Goal: Task Accomplishment & Management: Manage account settings

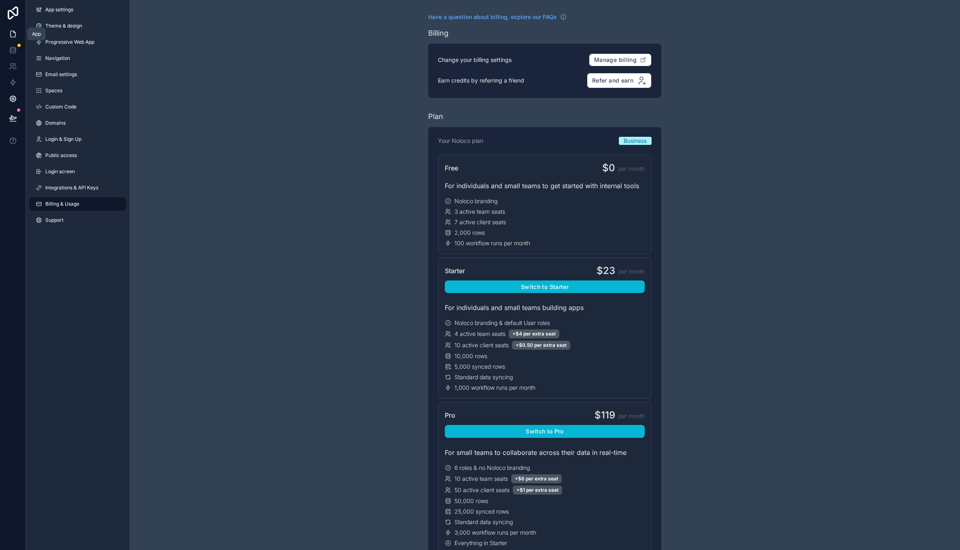
click at [17, 34] on icon at bounding box center [13, 34] width 8 height 8
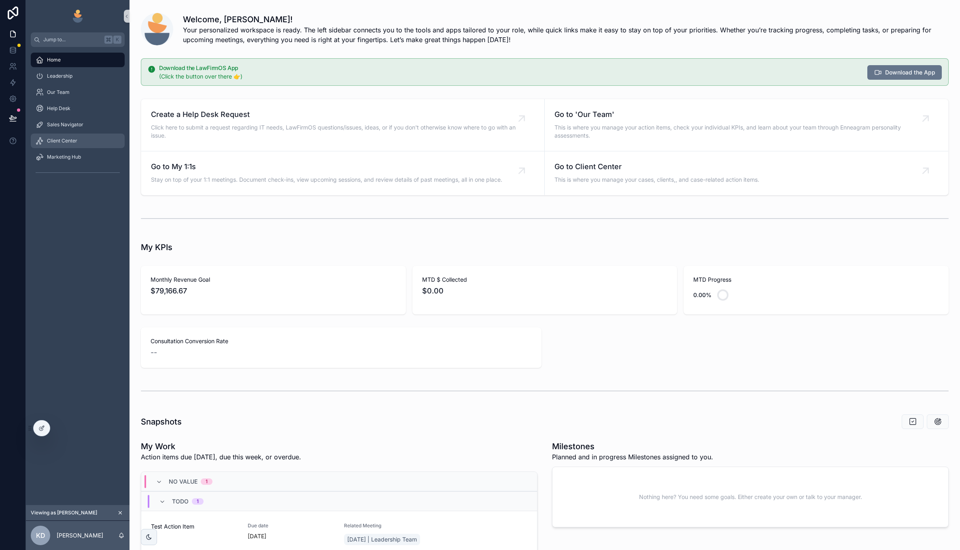
click at [75, 141] on span "Client Center" at bounding box center [62, 141] width 30 height 6
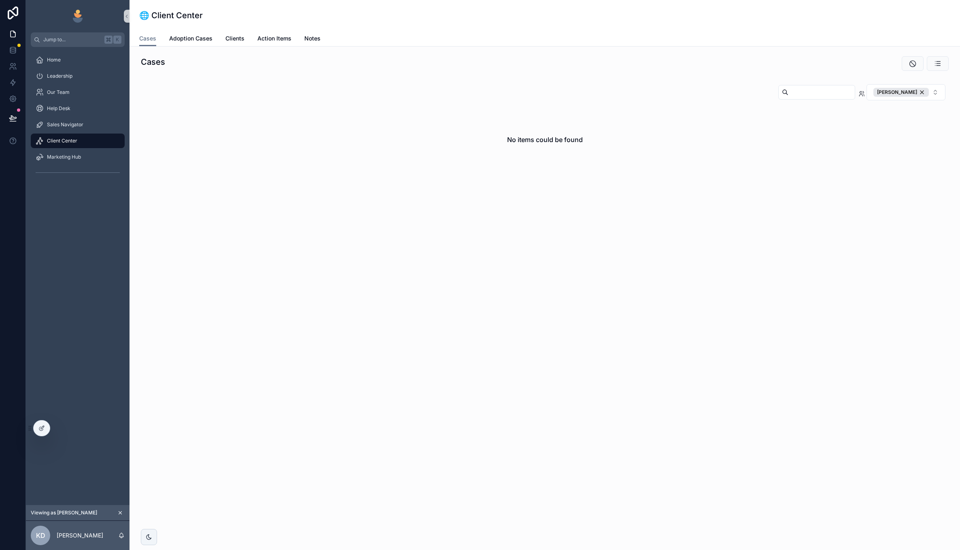
click at [394, 52] on div "Cases Kelly Dempsey No items could be found" at bounding box center [545, 136] width 830 height 179
click at [921, 94] on div "[PERSON_NAME]" at bounding box center [900, 92] width 55 height 9
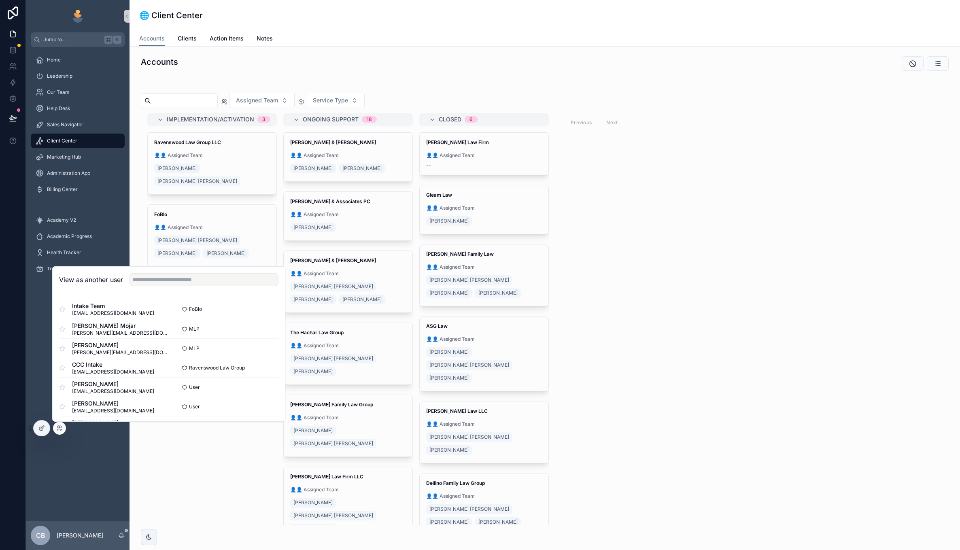
click at [197, 271] on div "View as another user" at bounding box center [169, 280] width 232 height 26
click at [194, 278] on input "text" at bounding box center [204, 279] width 149 height 13
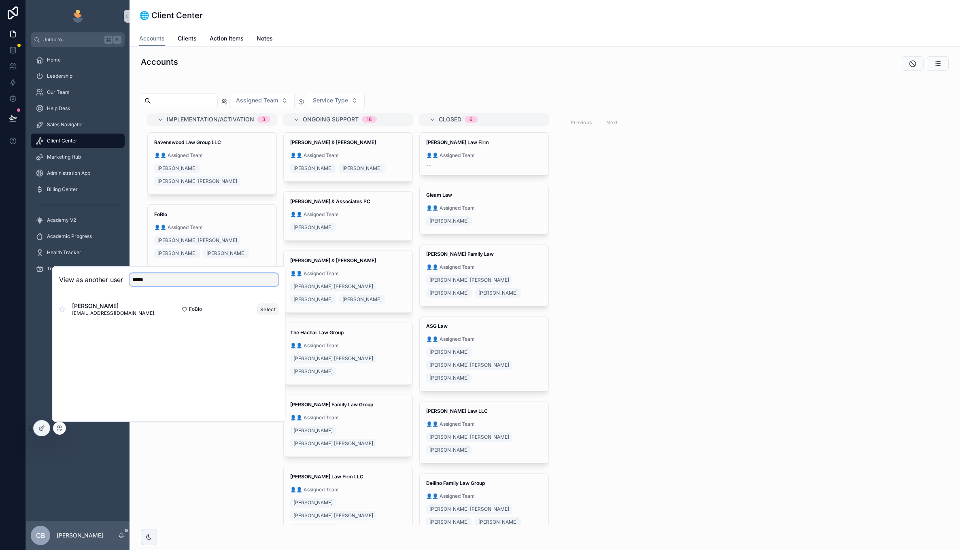
type input "*****"
click at [265, 311] on button "Select" at bounding box center [267, 310] width 21 height 12
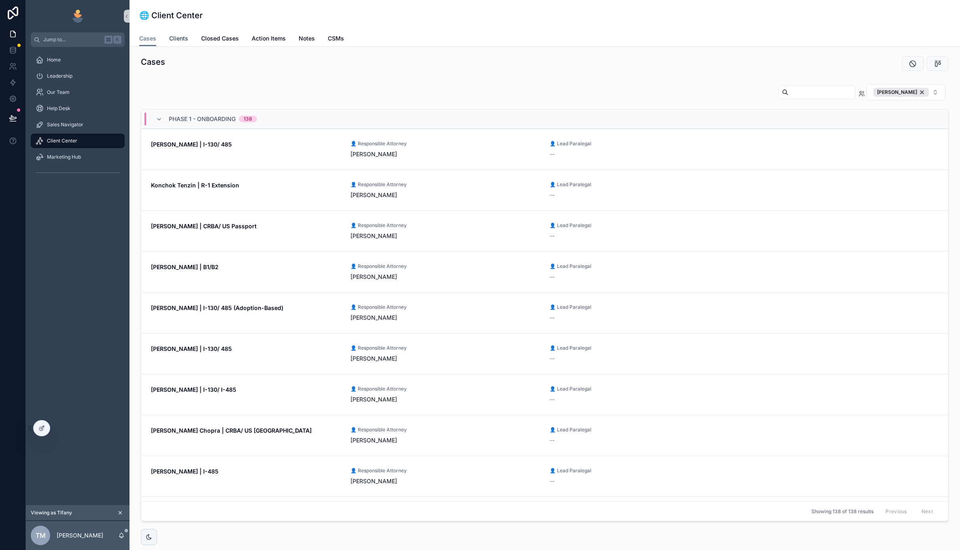
click at [183, 39] on span "Clients" at bounding box center [178, 38] width 19 height 8
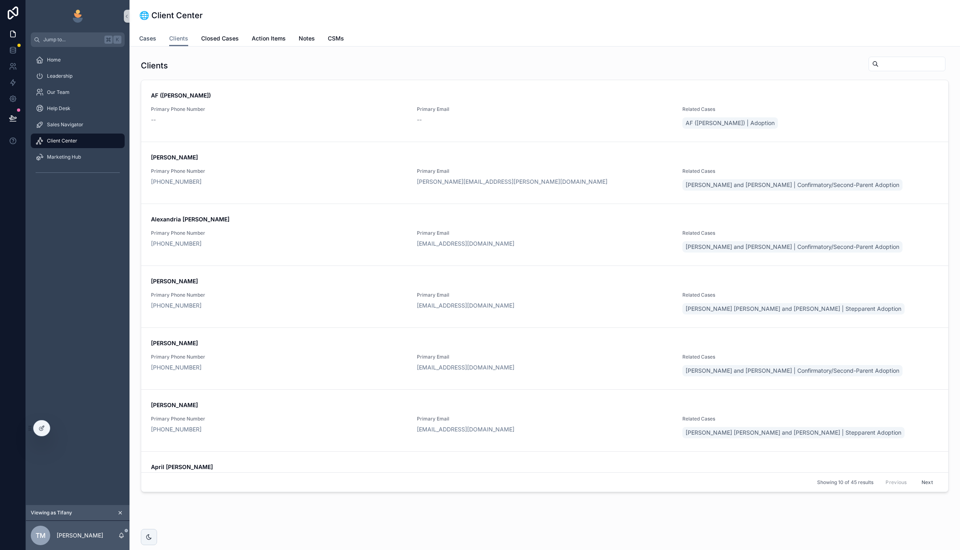
click at [150, 40] on span "Cases" at bounding box center [147, 38] width 17 height 8
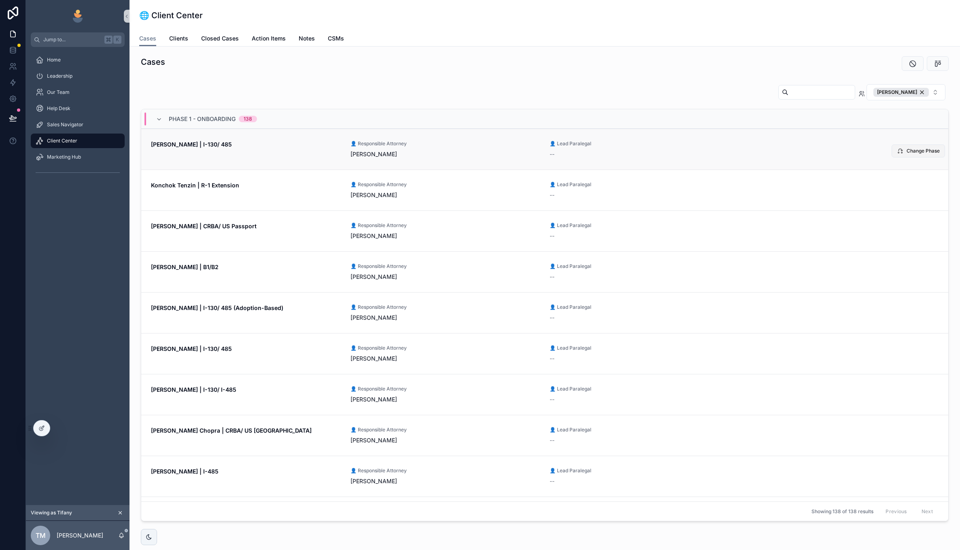
click at [917, 151] on span "Change Phase" at bounding box center [923, 151] width 33 height 6
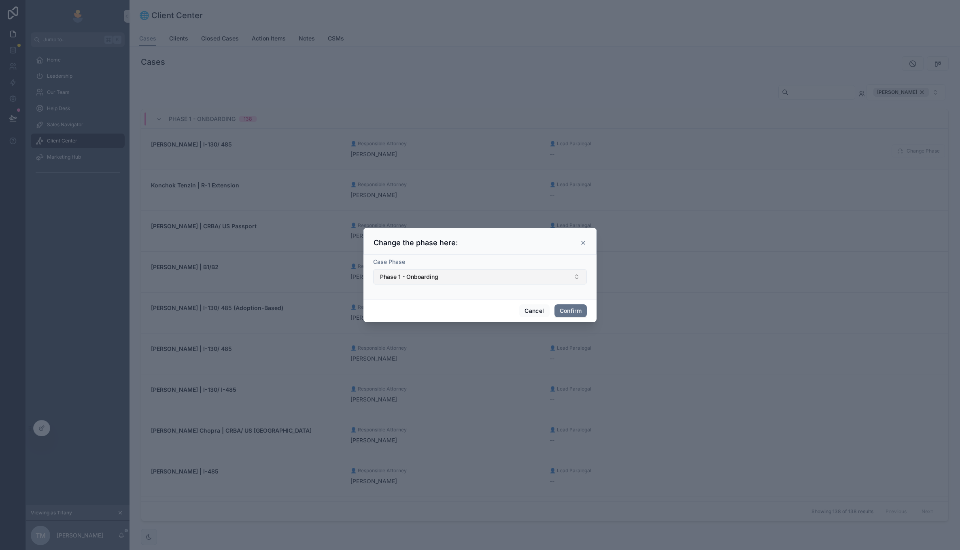
click at [569, 273] on button "Phase 1 - Onboarding" at bounding box center [480, 276] width 214 height 15
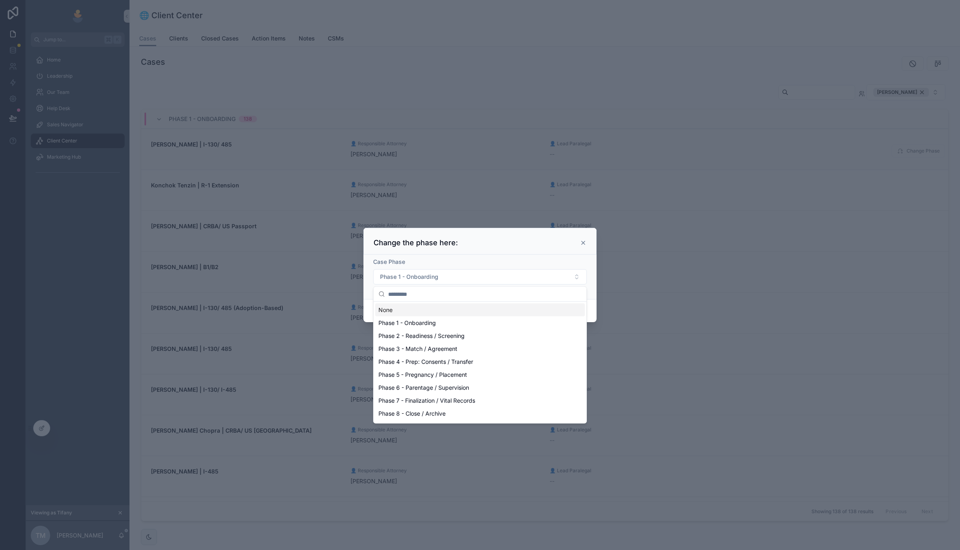
click at [583, 242] on icon at bounding box center [583, 243] width 6 height 6
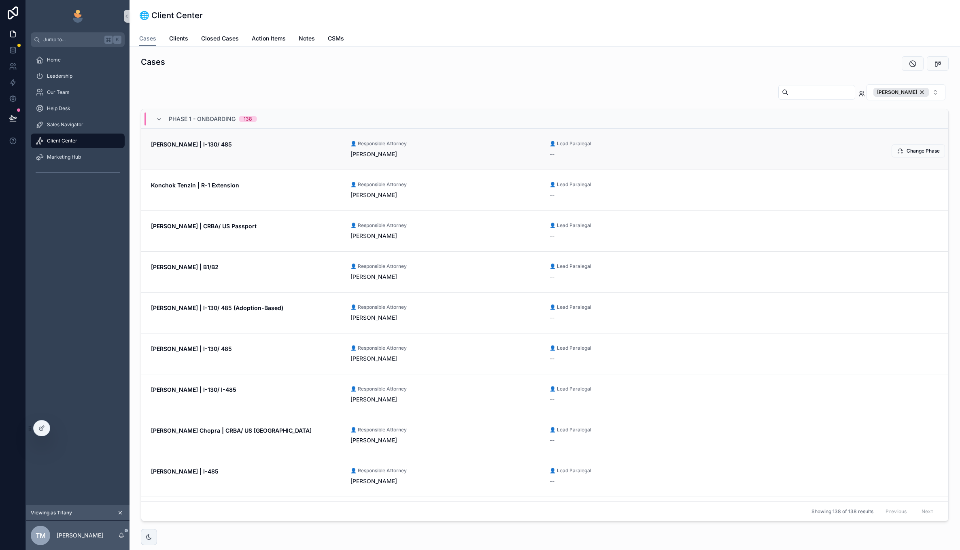
click at [380, 159] on link "Vladislav Balanchuk | I-130/ 485 👤 Responsible Attorney Tifany Markee 👤 Lead Pa…" at bounding box center [544, 149] width 807 height 41
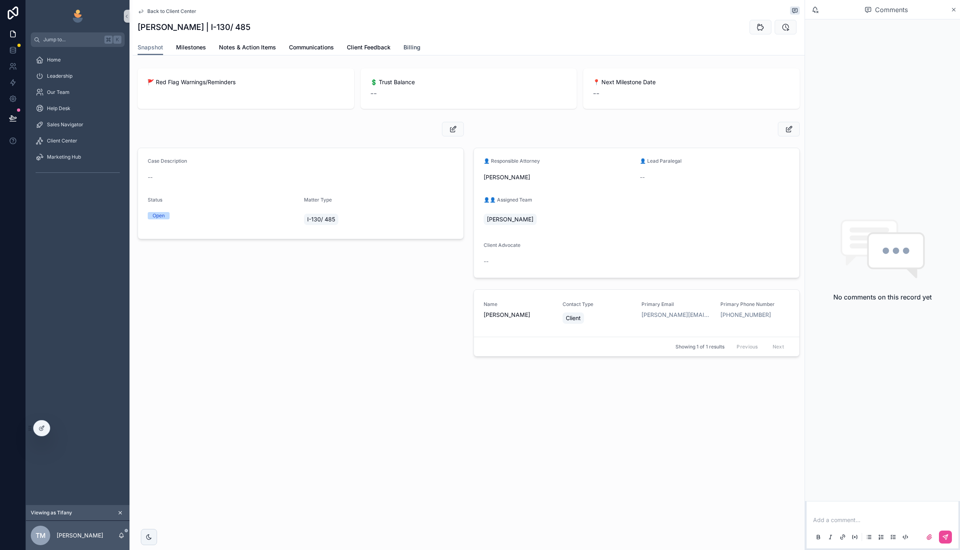
click at [415, 46] on span "Billing" at bounding box center [411, 47] width 17 height 8
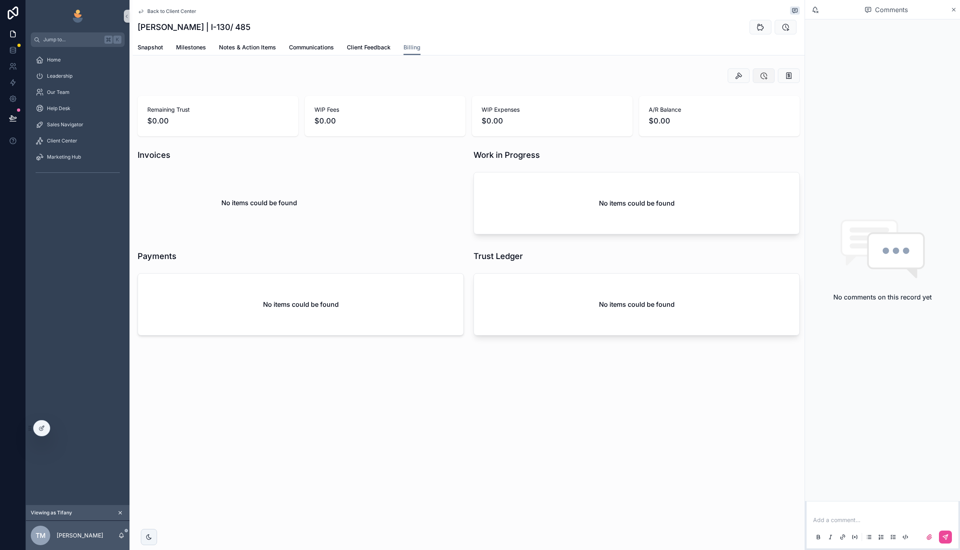
click at [766, 75] on icon "scrollable content" at bounding box center [764, 76] width 8 height 8
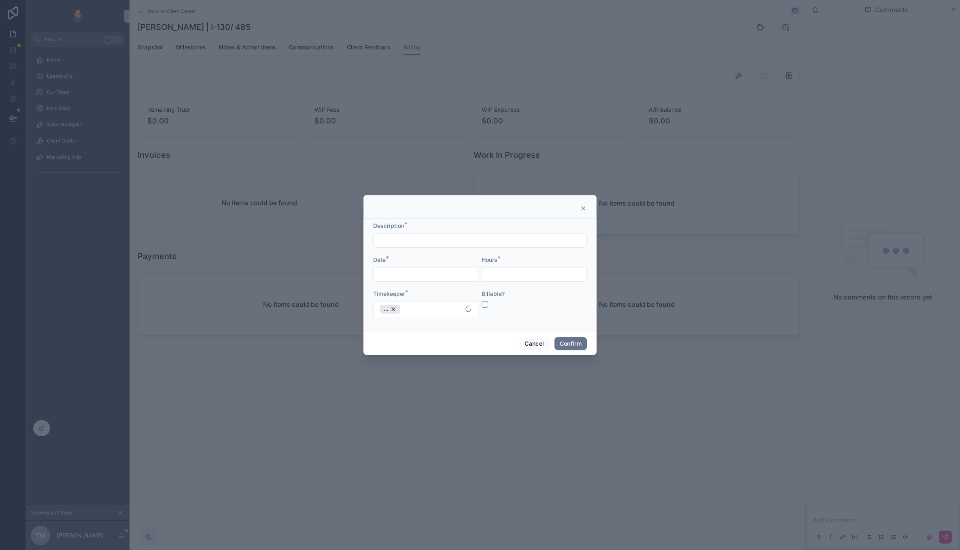
click at [482, 303] on button "button" at bounding box center [485, 304] width 6 height 6
click at [541, 345] on button "Cancel" at bounding box center [534, 343] width 30 height 13
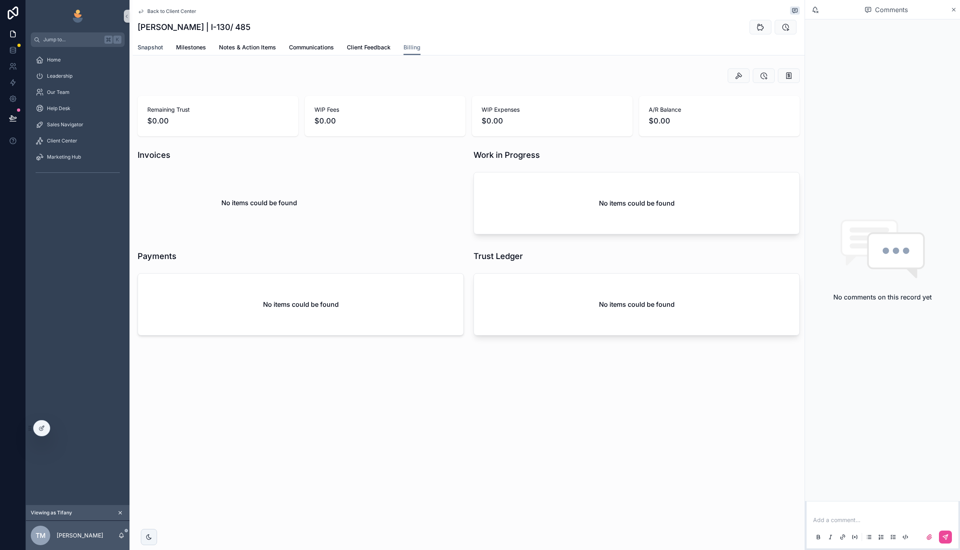
click at [157, 46] on span "Snapshot" at bounding box center [150, 47] width 25 height 8
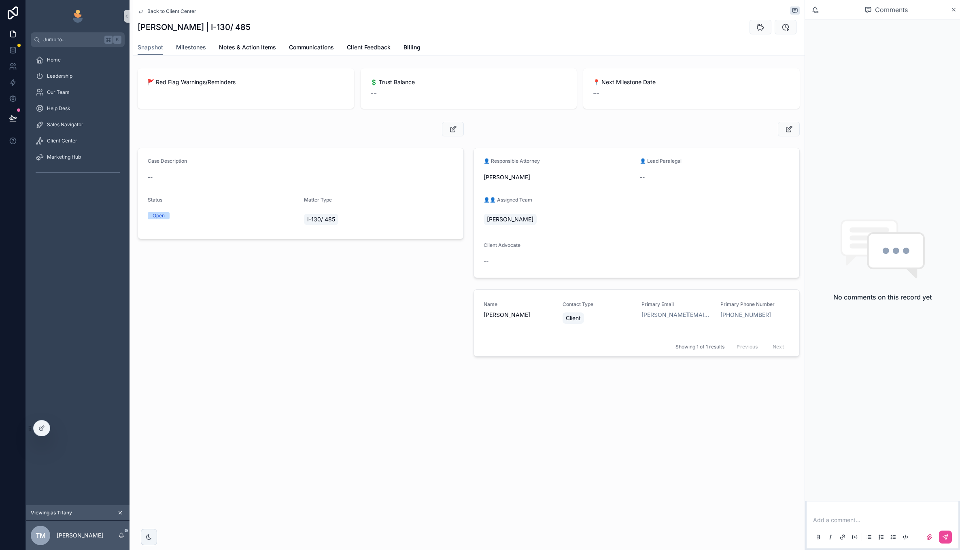
click at [205, 45] on span "Milestones" at bounding box center [191, 47] width 30 height 8
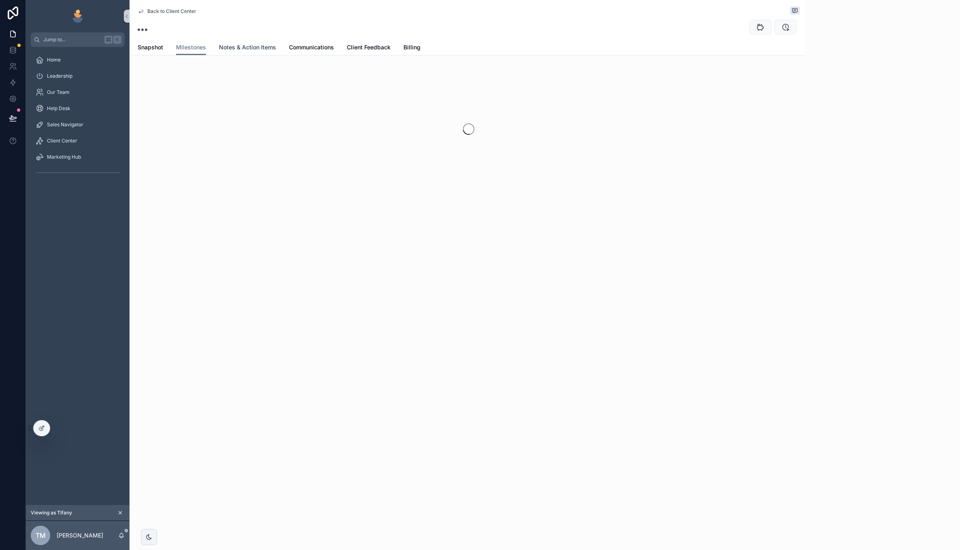
click at [224, 45] on span "Notes & Action Items" at bounding box center [247, 47] width 57 height 8
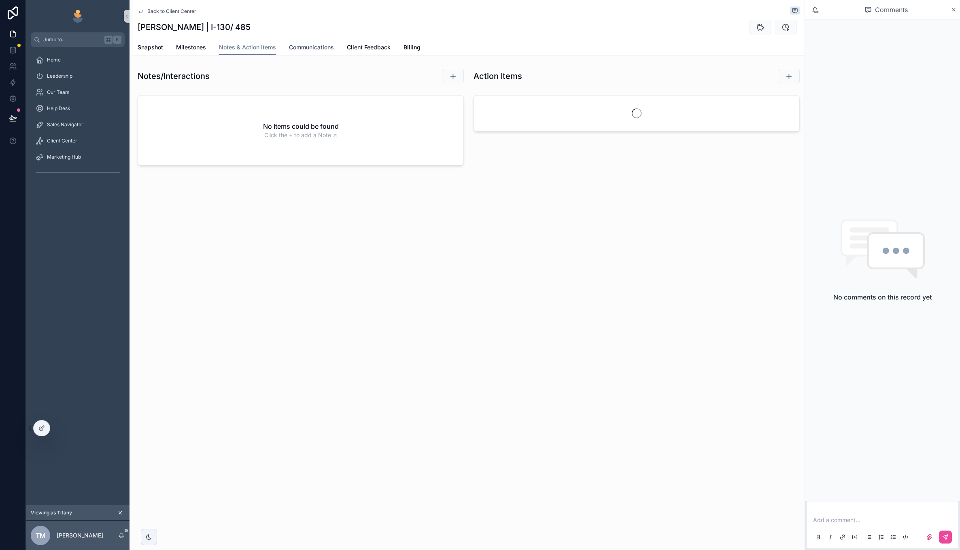
click at [311, 44] on span "Communications" at bounding box center [311, 47] width 45 height 8
click at [149, 47] on span "Snapshot" at bounding box center [150, 47] width 25 height 8
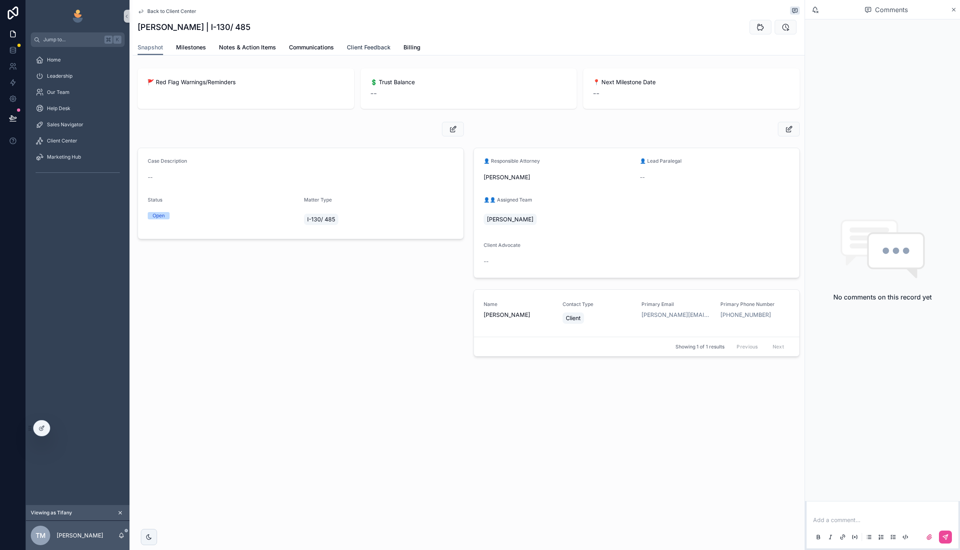
click at [361, 44] on span "Client Feedback" at bounding box center [369, 47] width 44 height 8
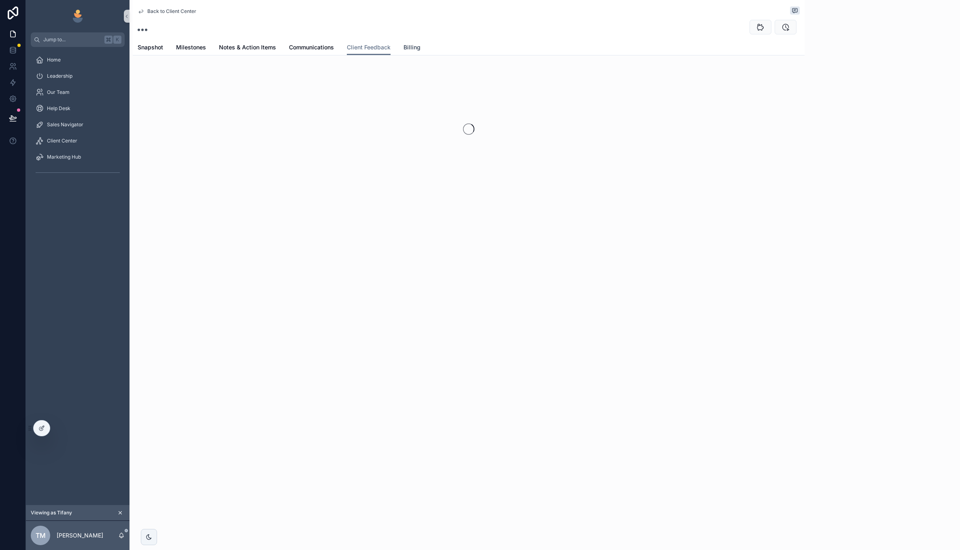
click at [410, 47] on span "Billing" at bounding box center [411, 47] width 17 height 8
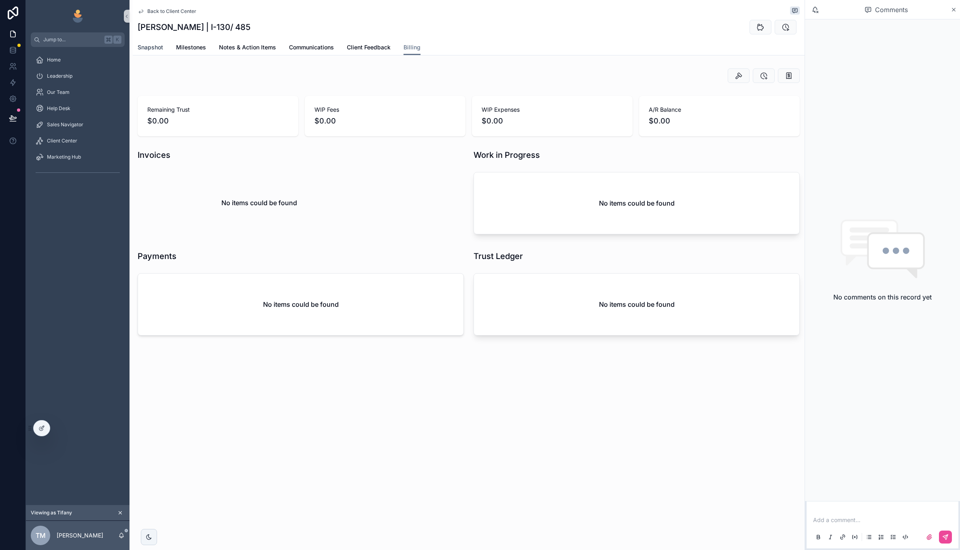
click at [149, 45] on span "Snapshot" at bounding box center [150, 47] width 25 height 8
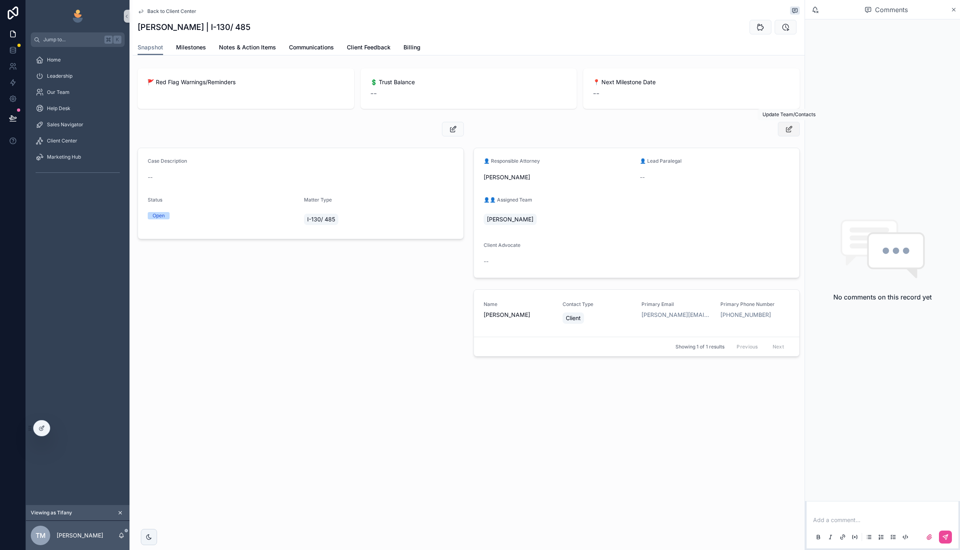
click at [786, 130] on icon "scrollable content" at bounding box center [789, 129] width 8 height 8
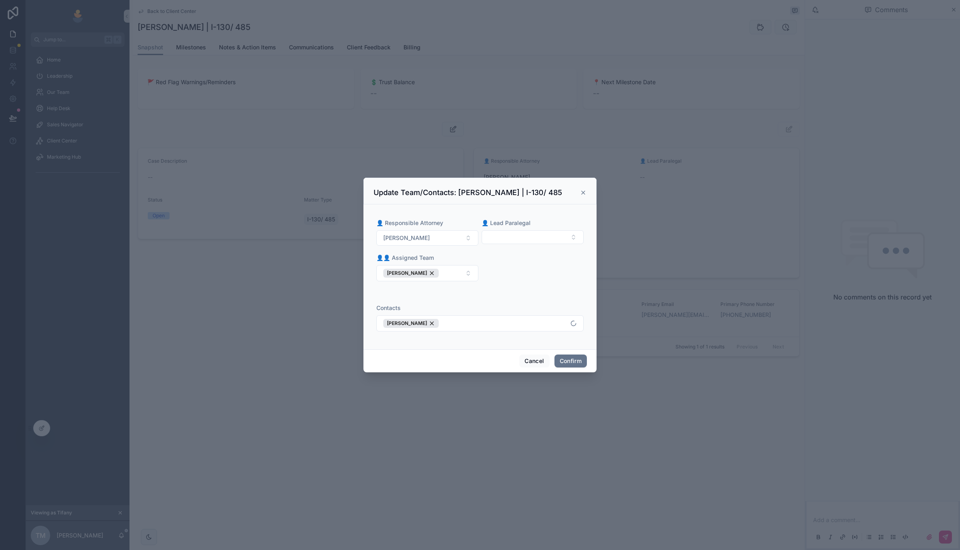
click at [584, 186] on div "Update Team/Contacts: Vladislav Balanchuk | I-130/ 485" at bounding box center [479, 191] width 233 height 27
click at [584, 189] on div "Update Team/Contacts: Vladislav Balanchuk | I-130/ 485" at bounding box center [480, 193] width 213 height 10
click at [583, 195] on icon at bounding box center [583, 192] width 6 height 6
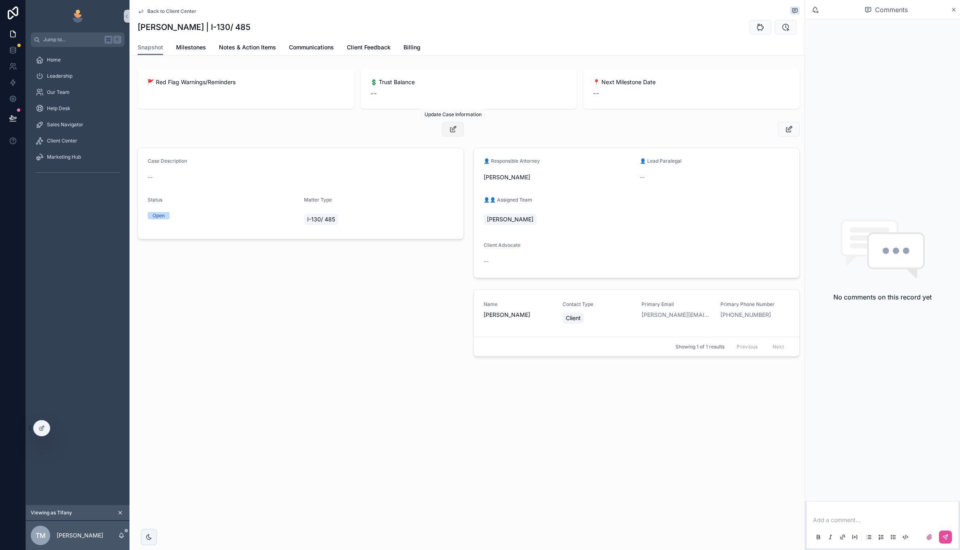
click at [457, 130] on button "scrollable content" at bounding box center [453, 129] width 22 height 15
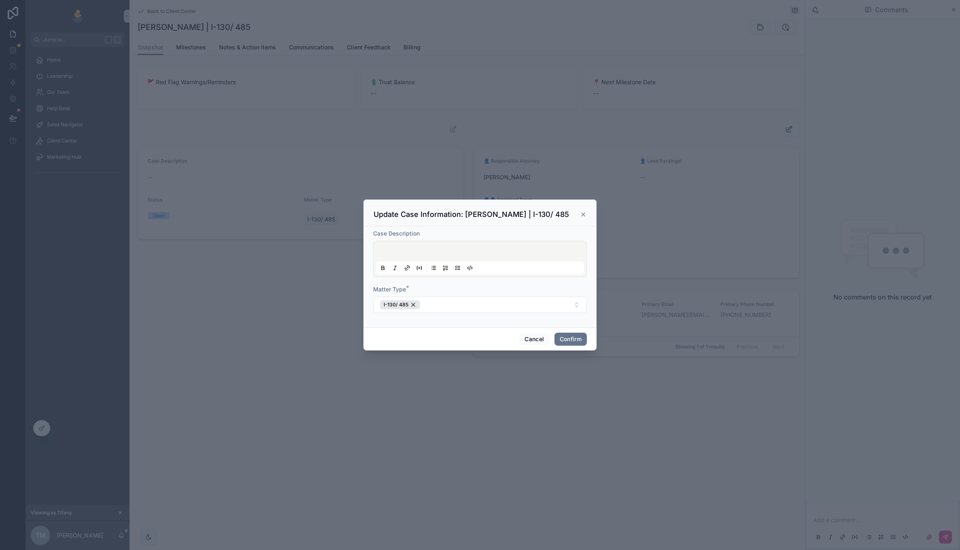
click at [583, 212] on icon at bounding box center [583, 214] width 6 height 6
